Goal: Information Seeking & Learning: Learn about a topic

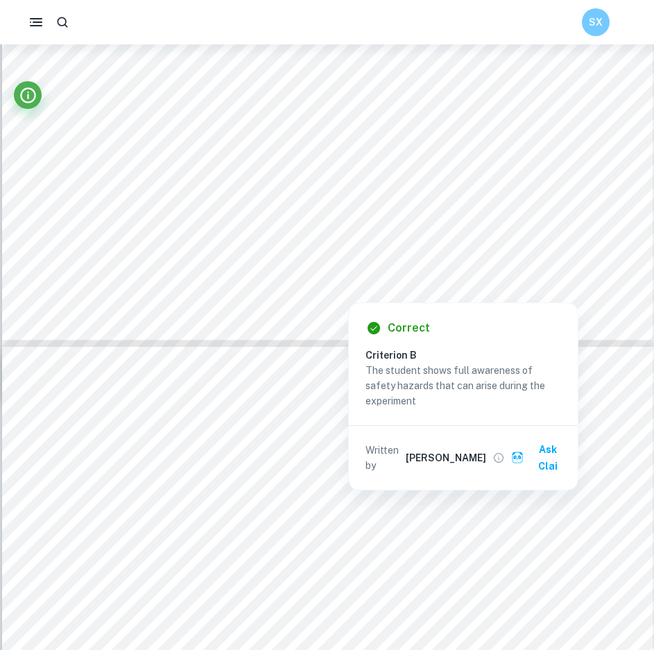
scroll to position [4508, 0]
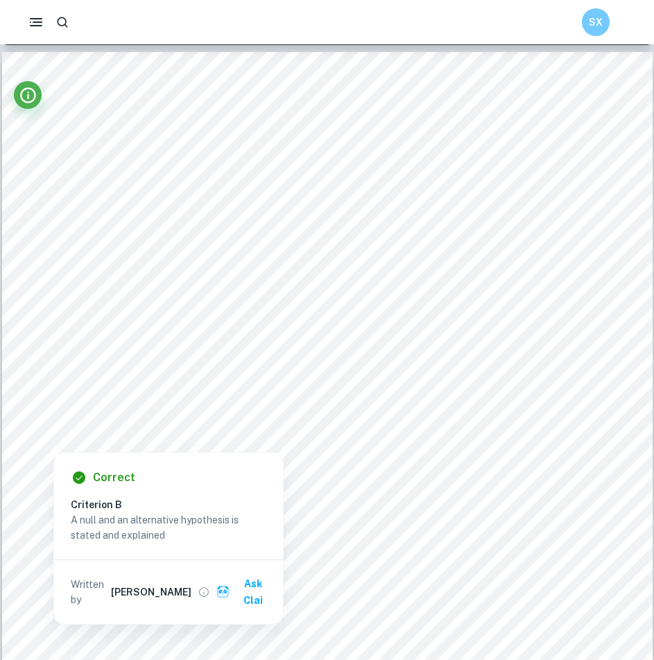
scroll to position [1040, 0]
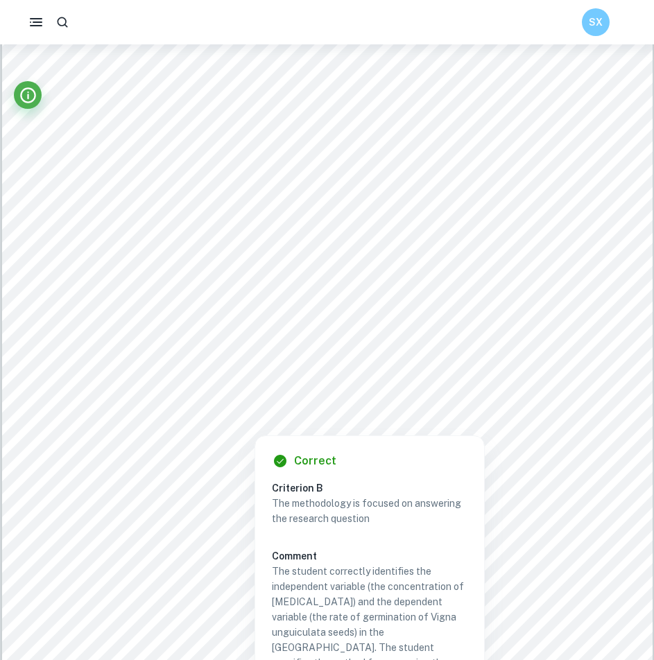
scroll to position [971, 0]
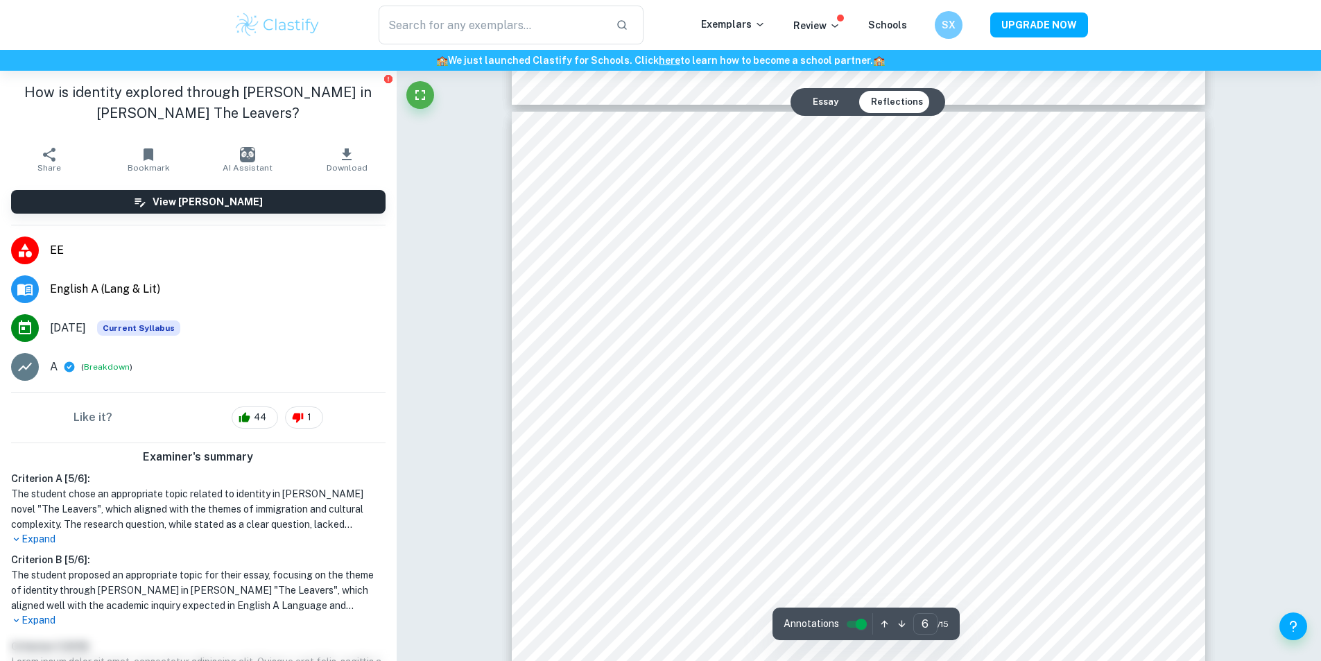
scroll to position [5310, 0]
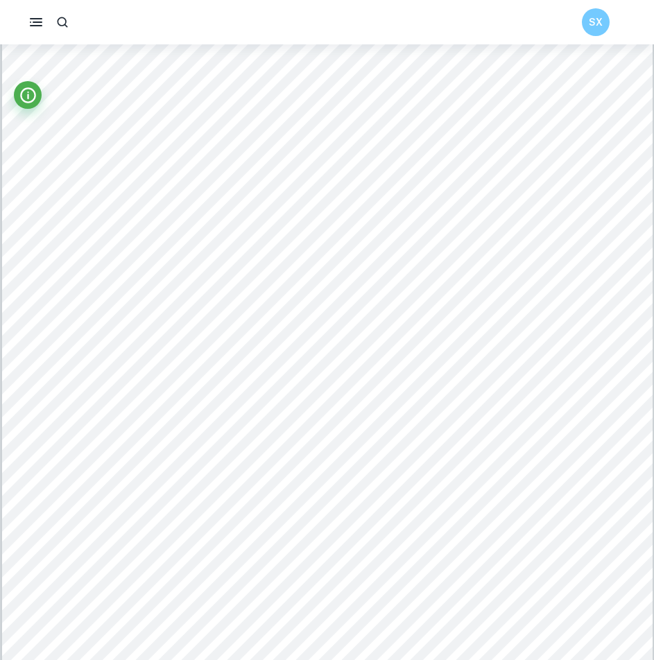
scroll to position [2334, 0]
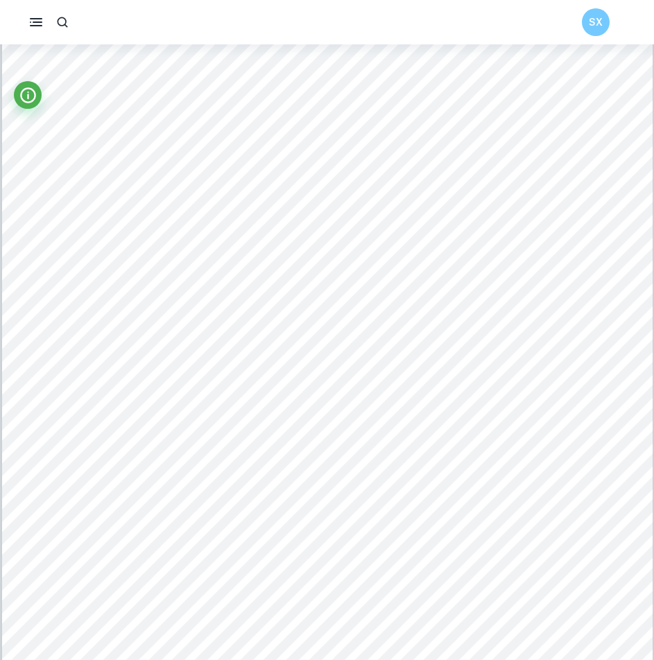
scroll to position [3296, 0]
